Goal: Task Accomplishment & Management: Manage account settings

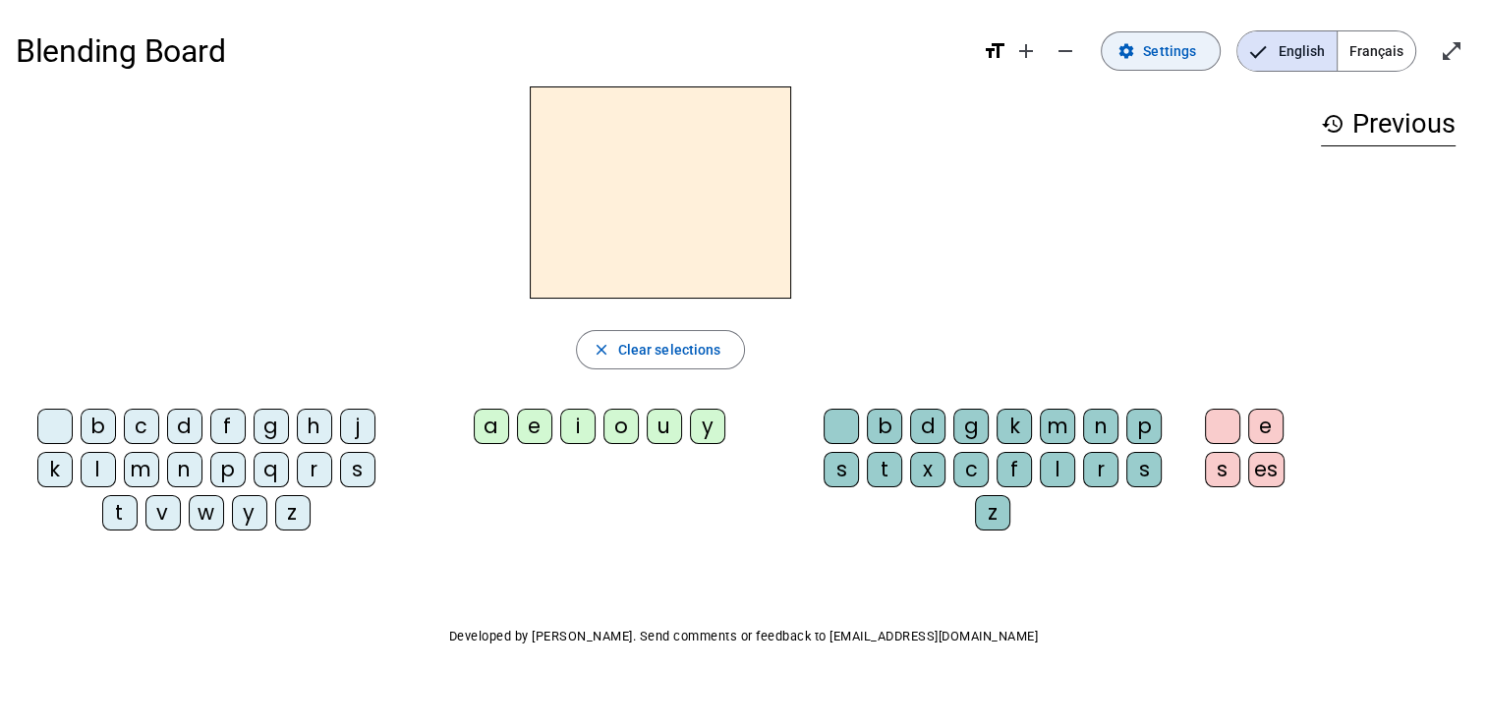
click at [1155, 49] on span "Settings" at bounding box center [1169, 51] width 53 height 24
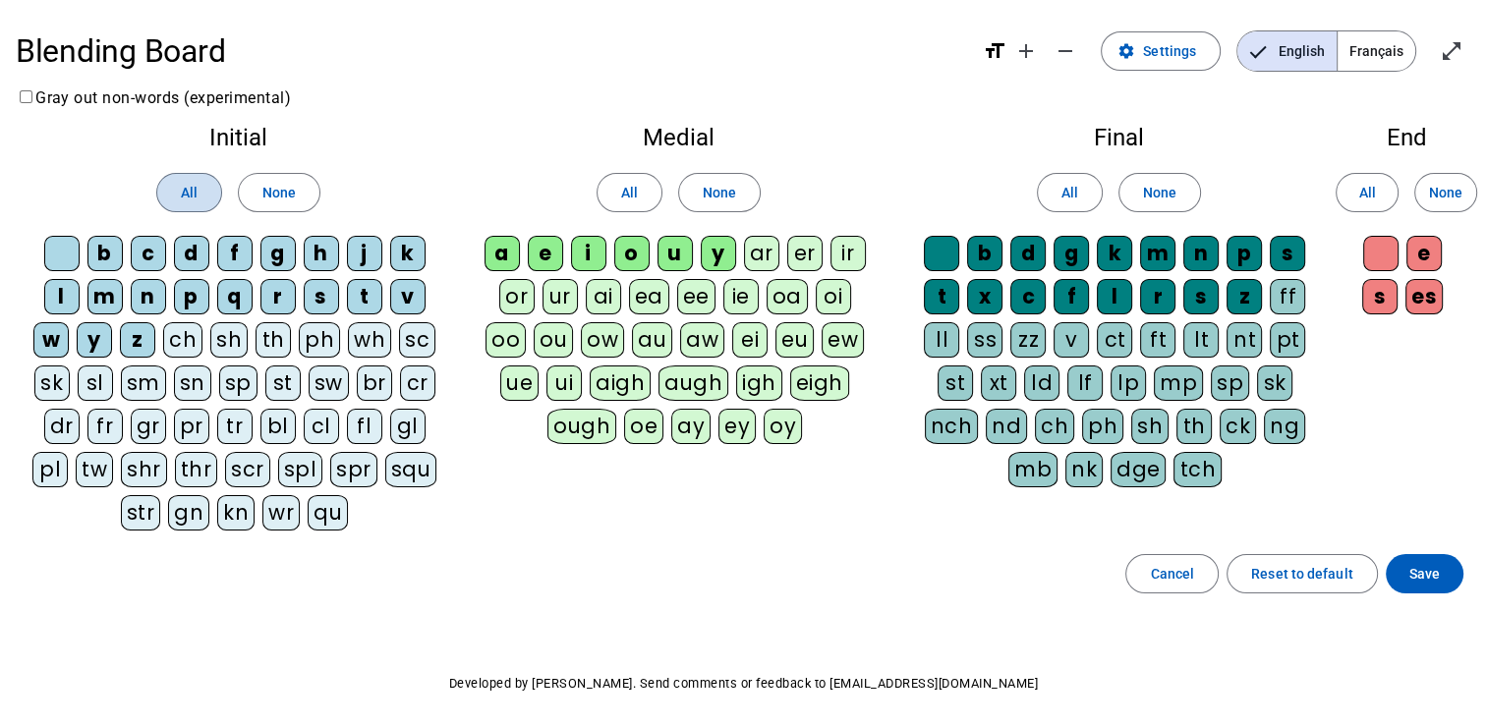
click at [188, 190] on span "All" at bounding box center [189, 193] width 17 height 24
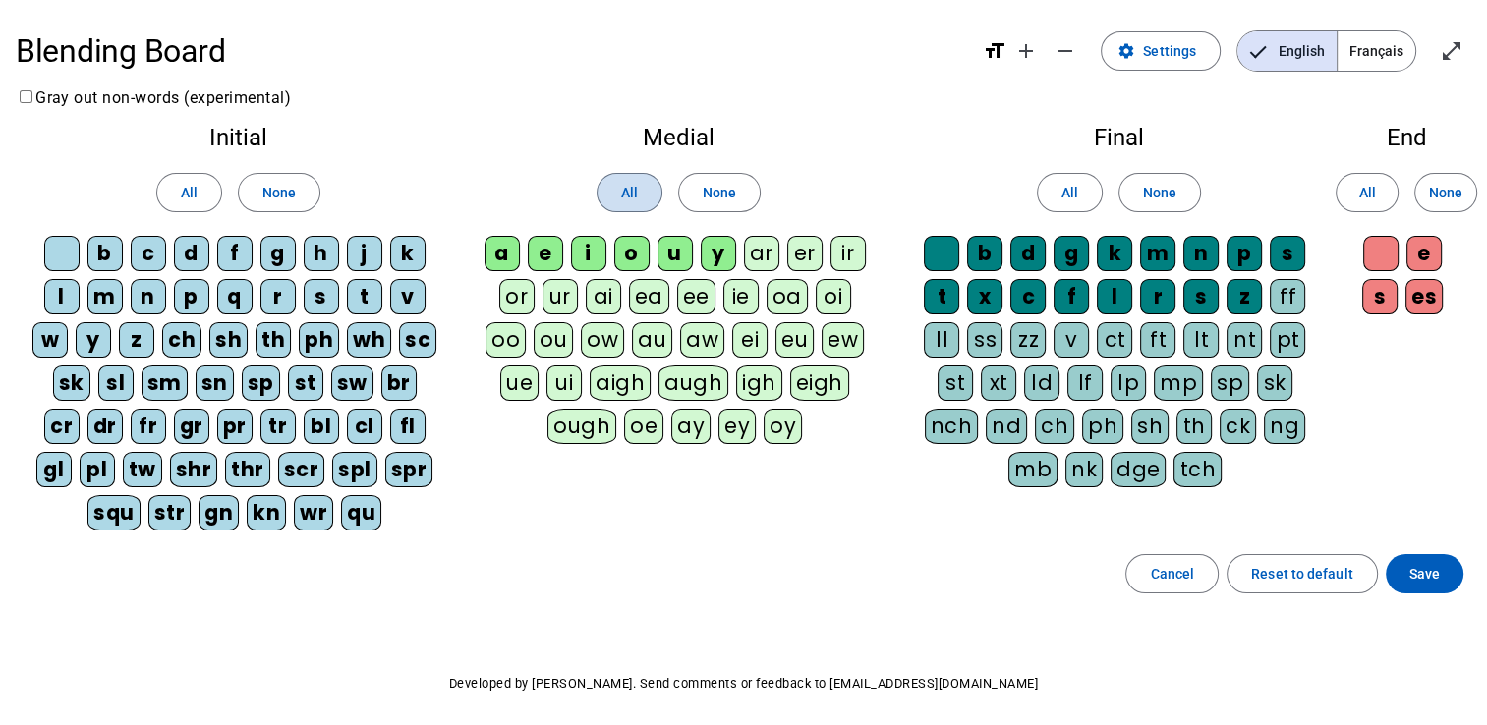
click at [634, 183] on span "All" at bounding box center [629, 193] width 17 height 24
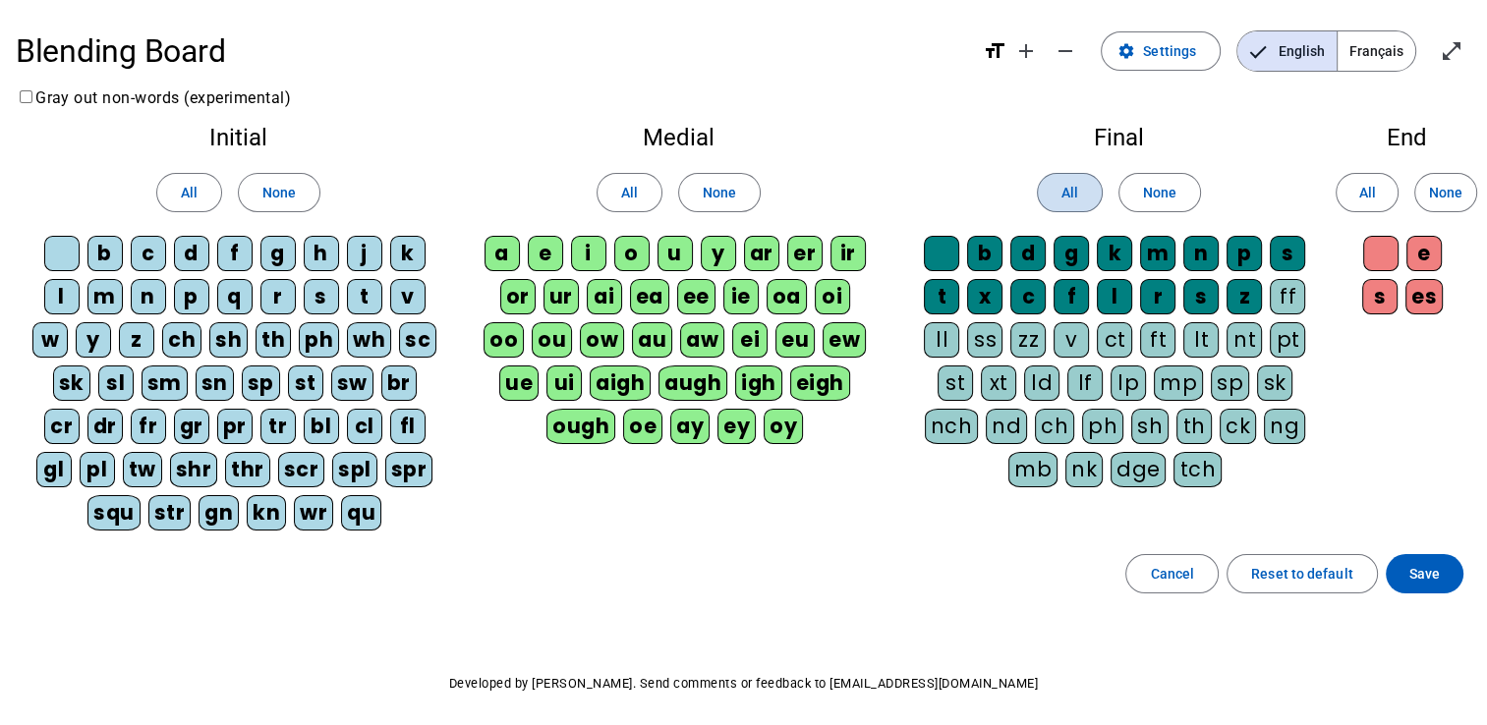
click at [1064, 181] on span "All" at bounding box center [1069, 193] width 17 height 24
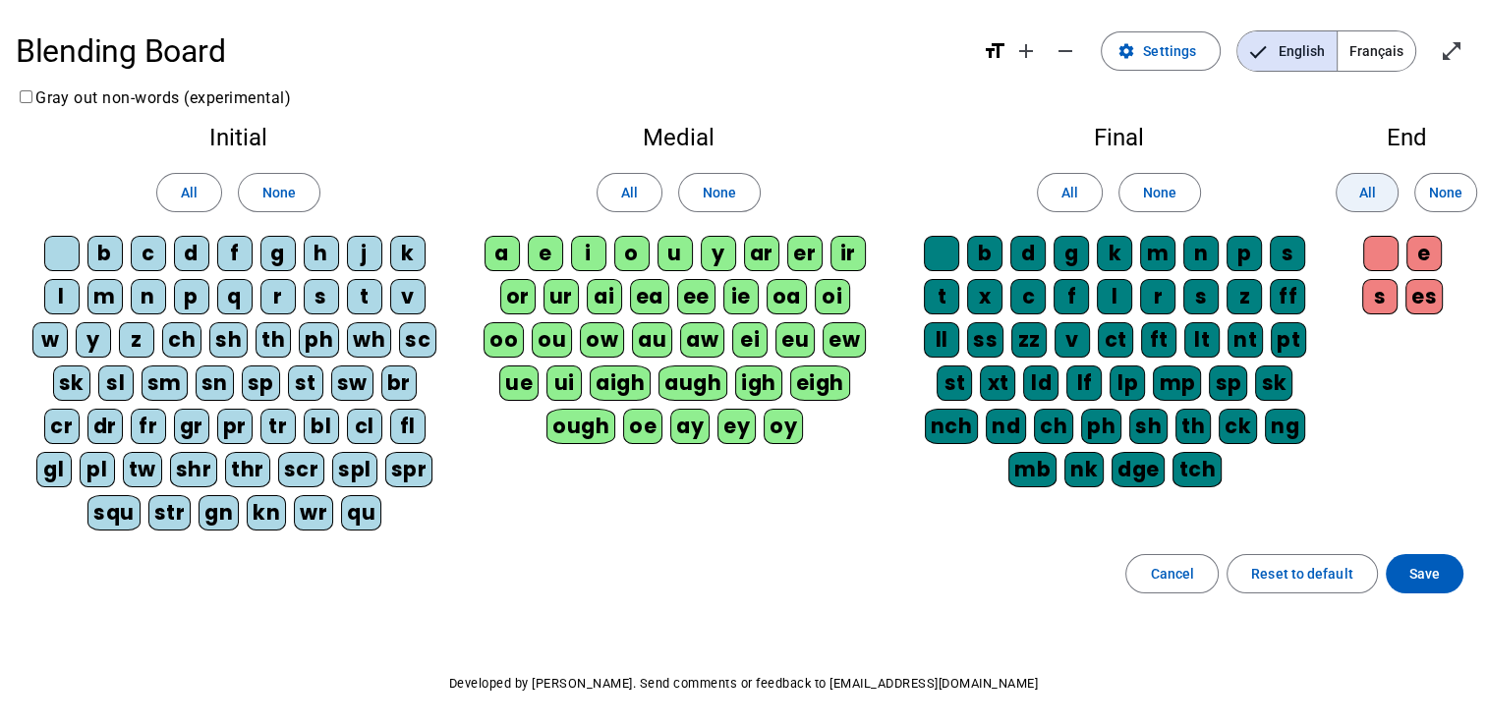
click at [1366, 197] on span "All" at bounding box center [1366, 193] width 17 height 24
drag, startPoint x: 1411, startPoint y: 556, endPoint x: 1399, endPoint y: 580, distance: 26.4
click at [1399, 580] on span at bounding box center [1425, 573] width 78 height 47
